Goal: Information Seeking & Learning: Check status

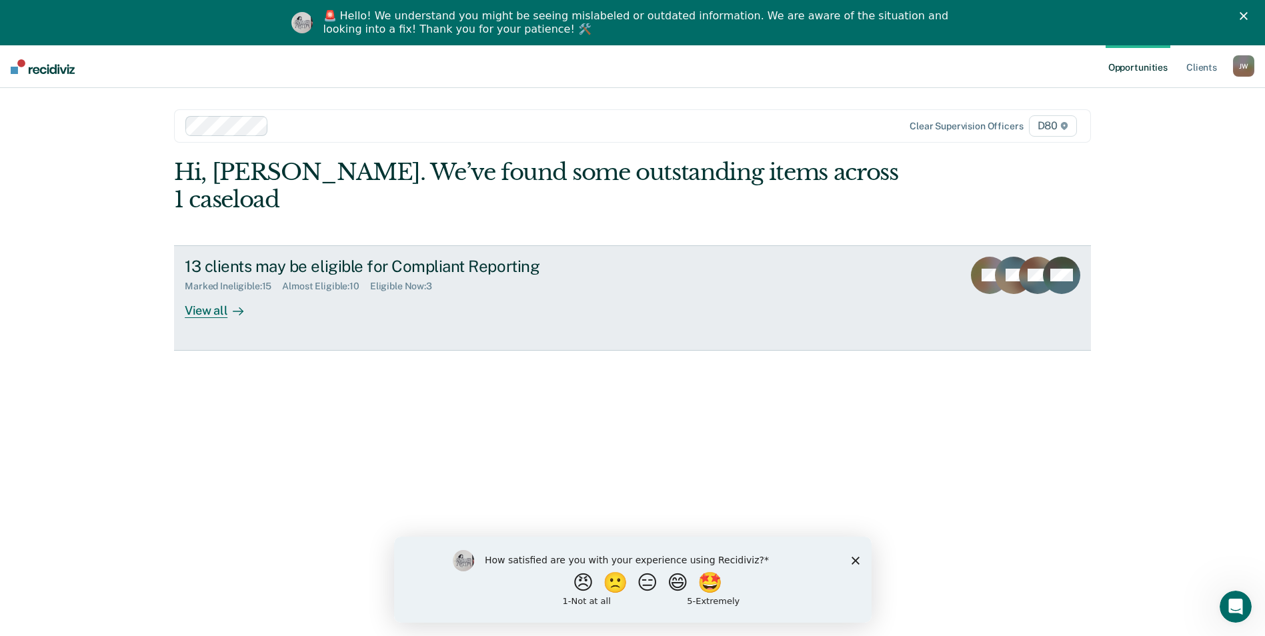
click at [362, 257] on div "13 clients may be eligible for Compliant Reporting" at bounding box center [419, 266] width 468 height 19
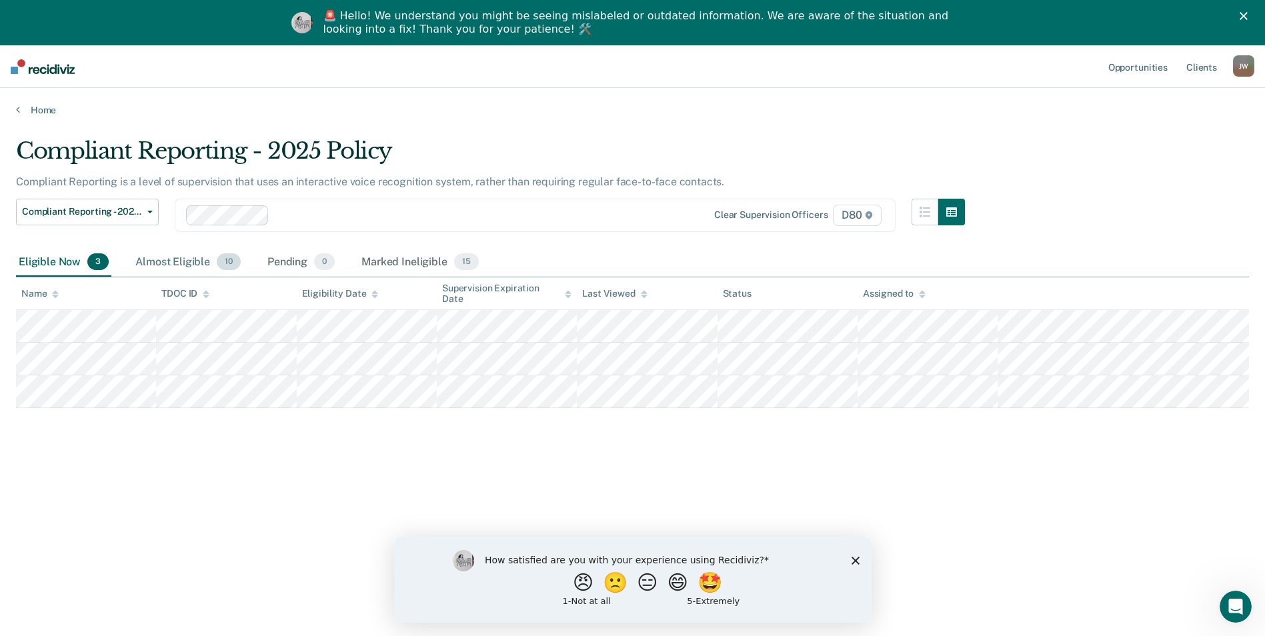
click at [155, 267] on div "Almost Eligible 10" at bounding box center [188, 262] width 111 height 29
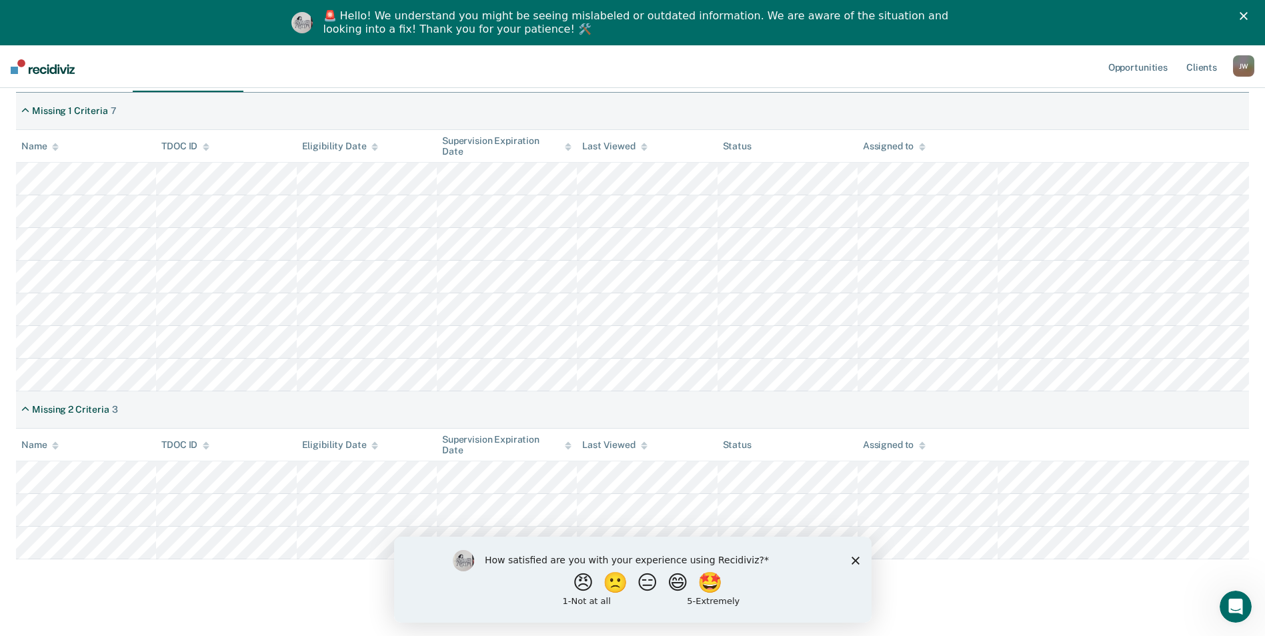
scroll to position [204, 0]
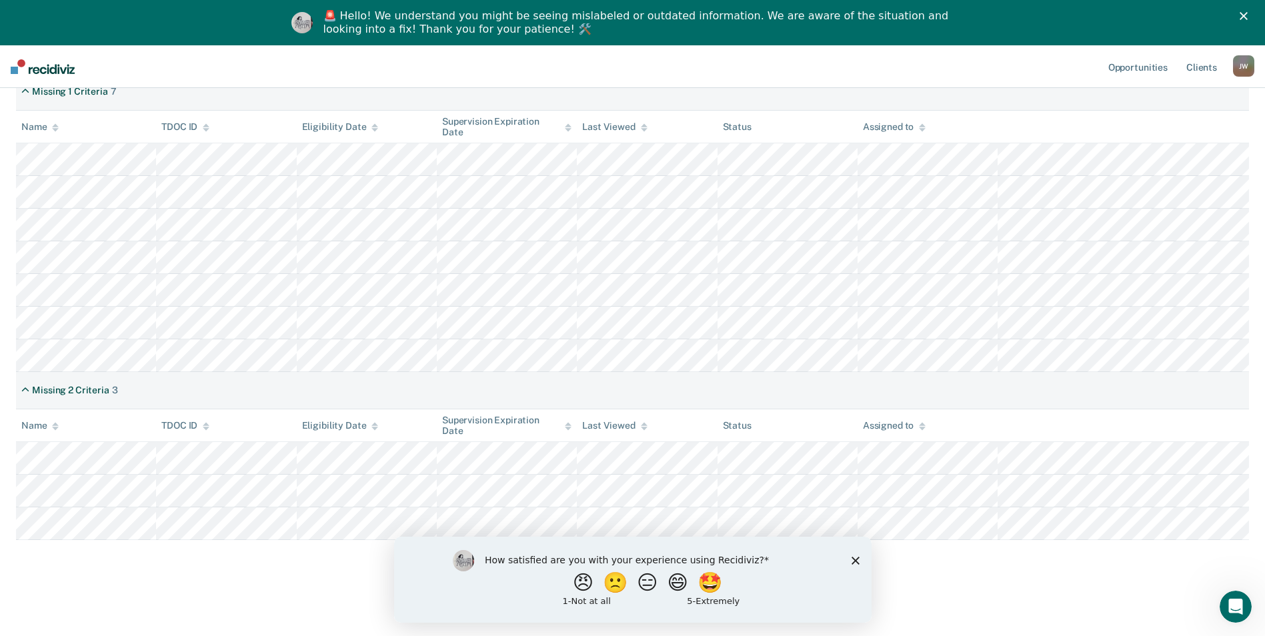
click at [857, 562] on polygon "Close survey" at bounding box center [855, 560] width 8 height 8
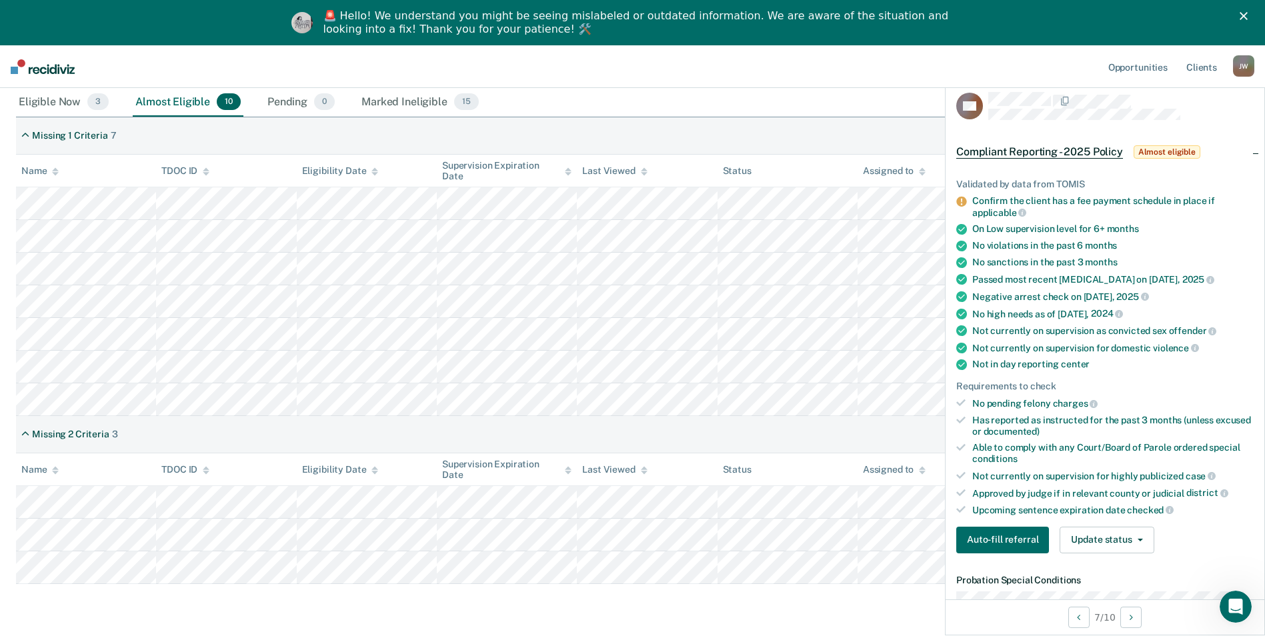
scroll to position [137, 0]
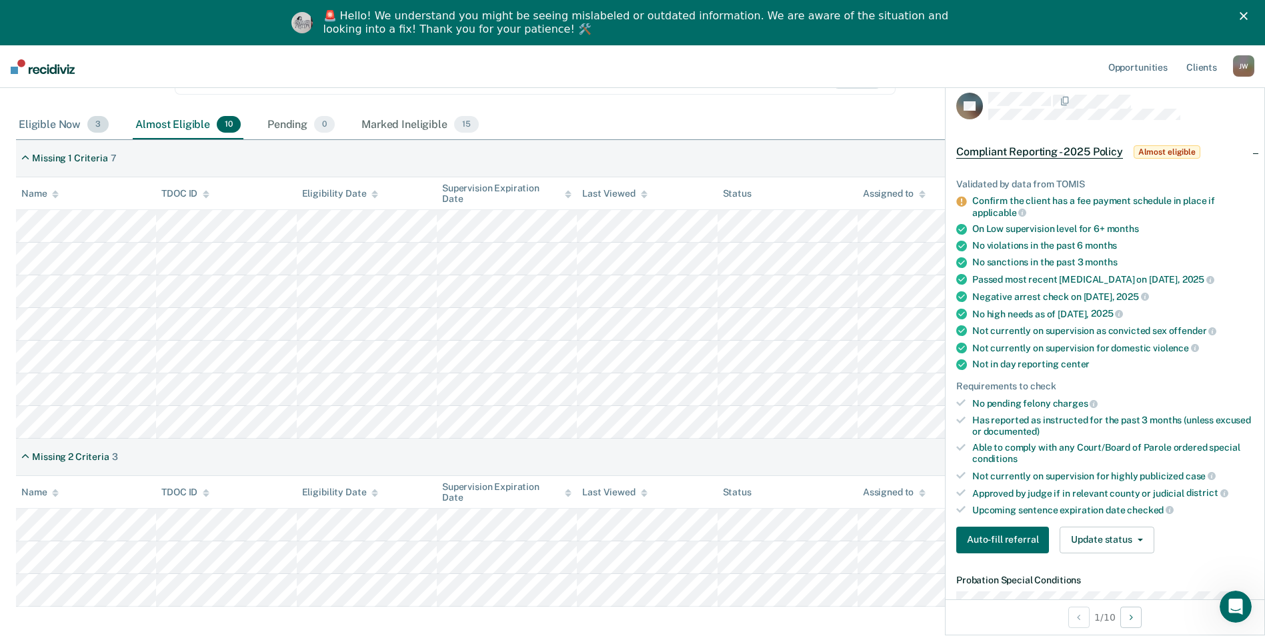
click at [81, 127] on div "Eligible Now 3" at bounding box center [63, 125] width 95 height 29
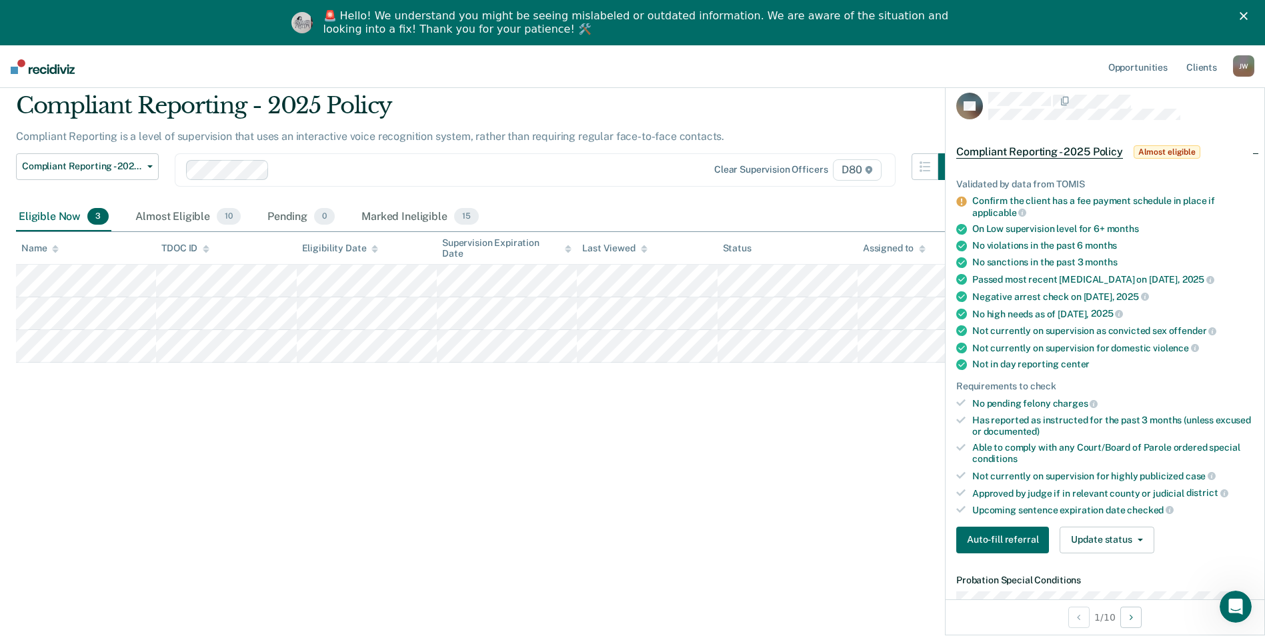
scroll to position [45, 0]
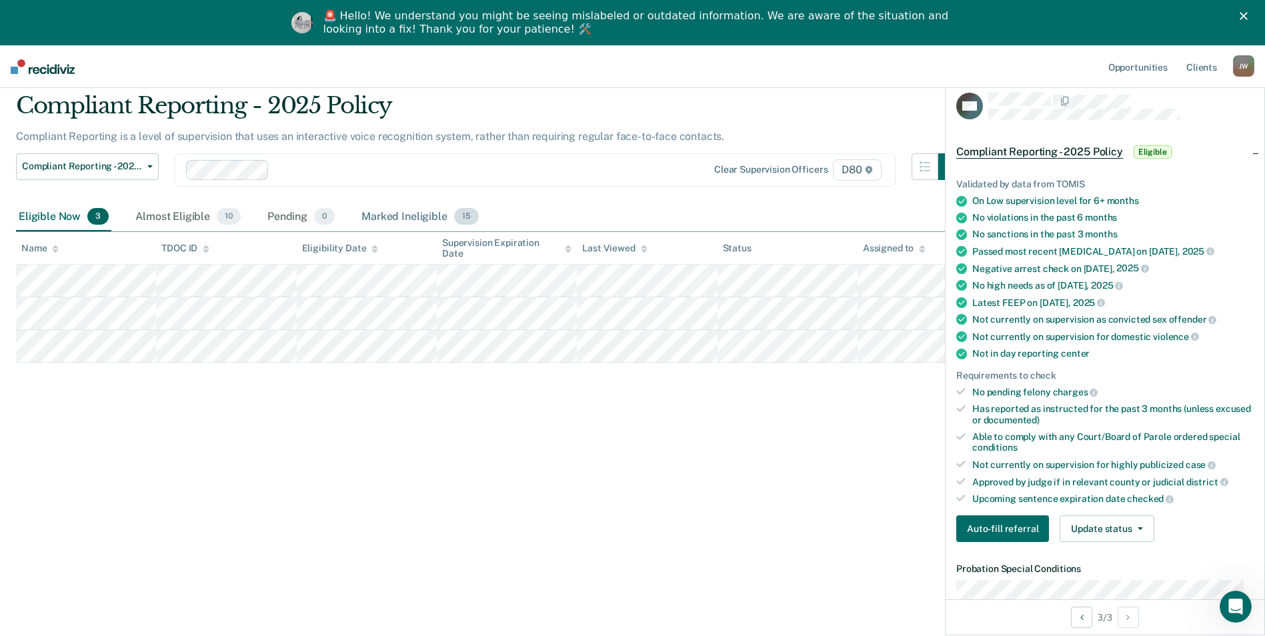
click at [400, 205] on div "Marked Ineligible 15" at bounding box center [420, 217] width 122 height 29
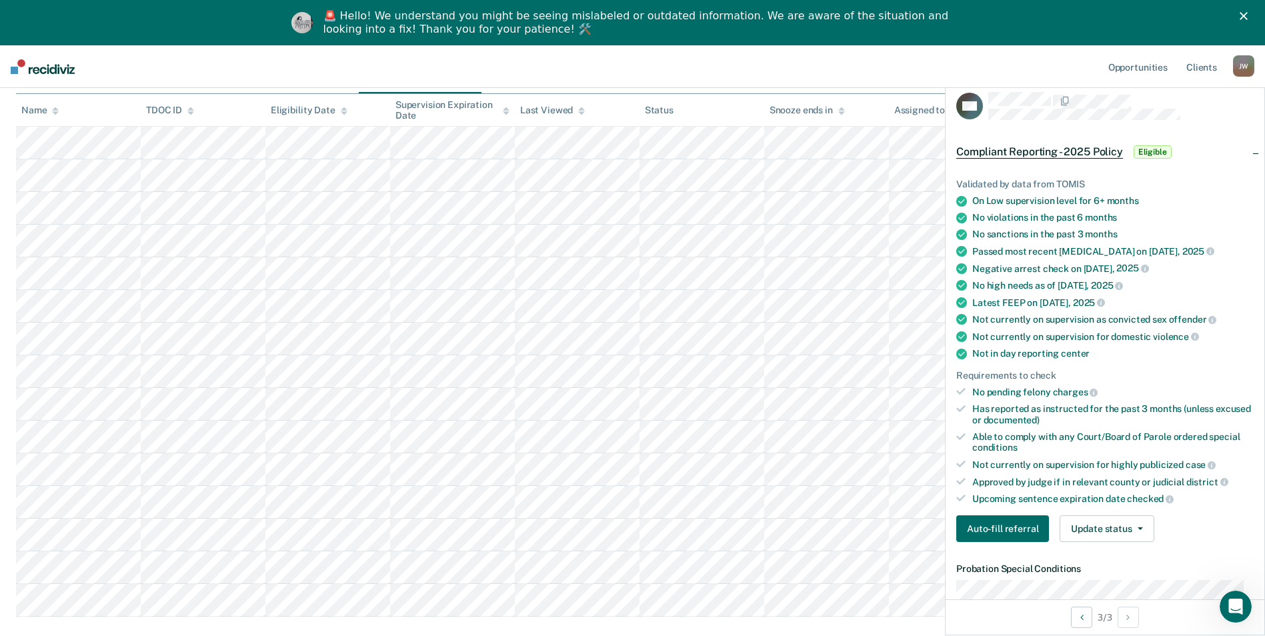
scroll to position [127, 0]
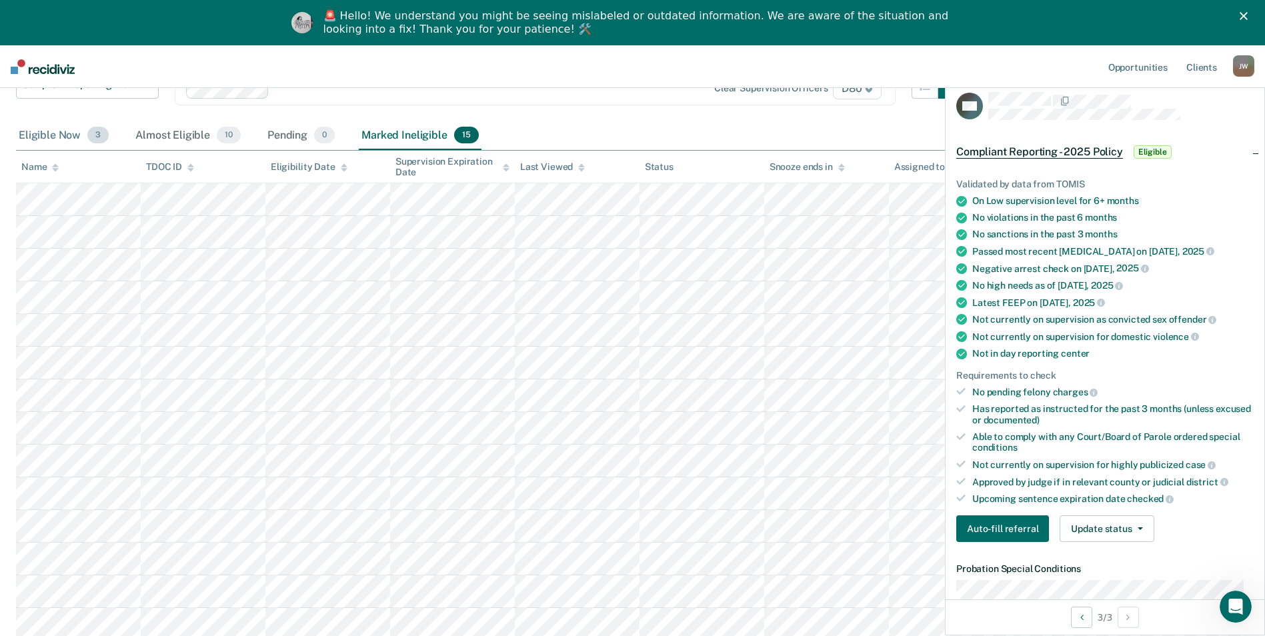
click at [63, 135] on div "Eligible Now 3" at bounding box center [63, 135] width 95 height 29
